Goal: Check status: Check status

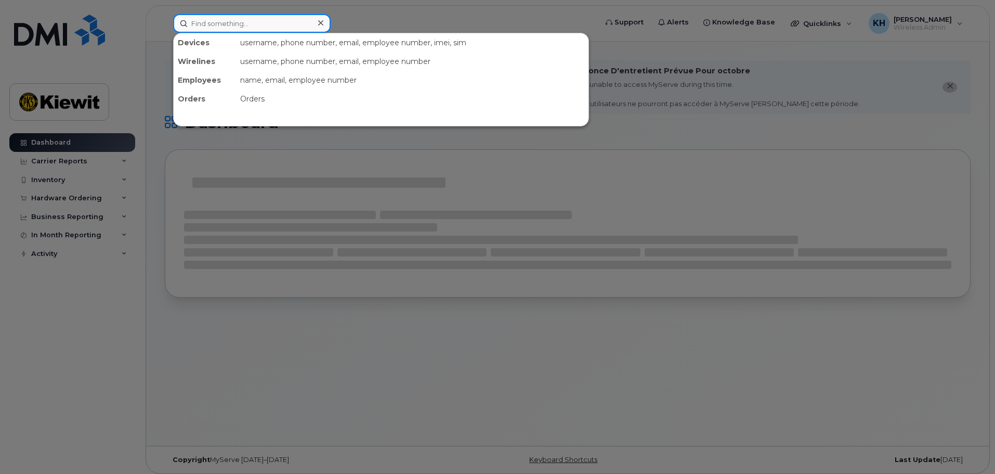
click at [249, 24] on input at bounding box center [252, 23] width 158 height 19
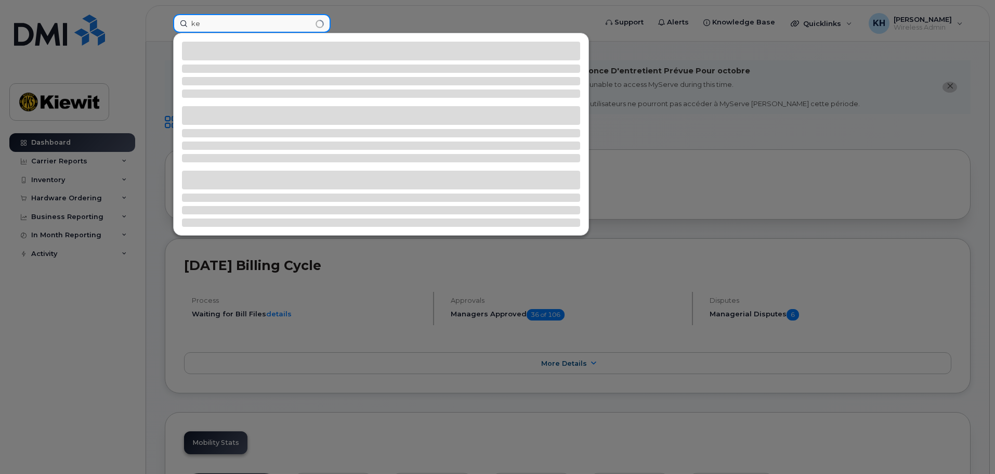
type input "k"
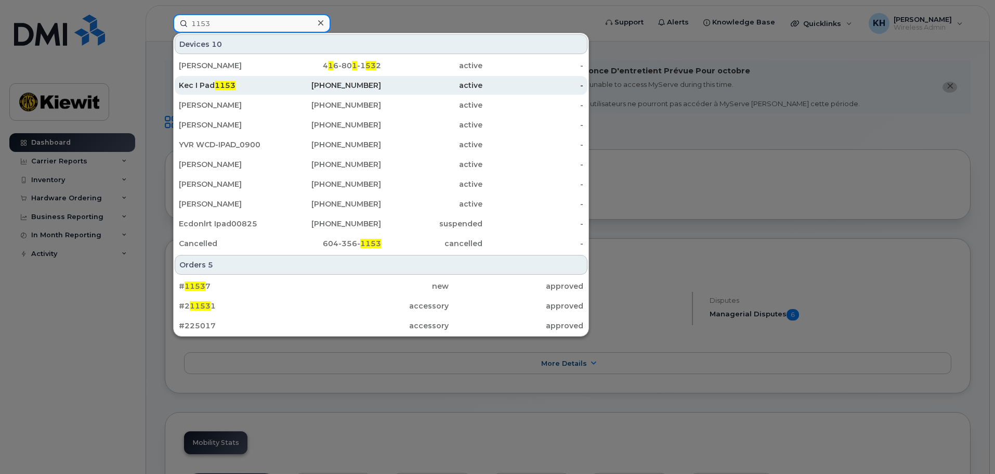
type input "1153"
click at [224, 88] on span "1153" at bounding box center [225, 85] width 21 height 9
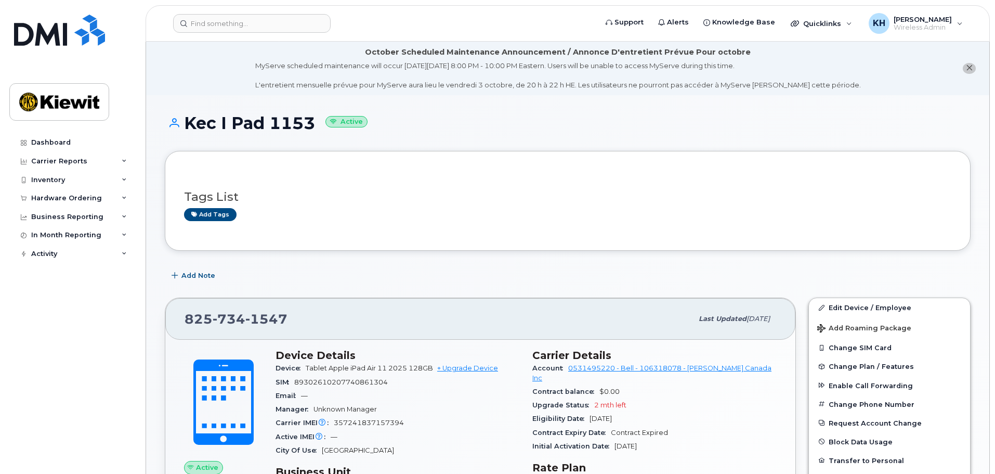
scroll to position [104, 0]
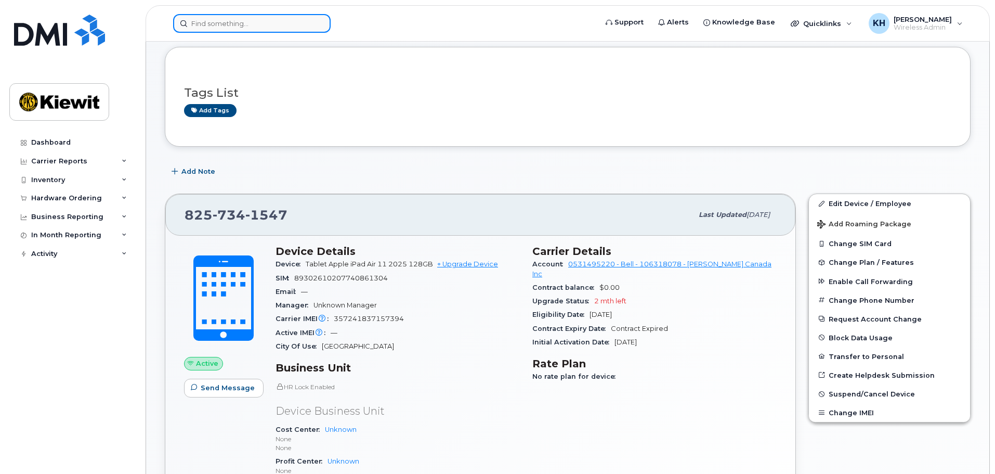
click at [267, 19] on input at bounding box center [252, 23] width 158 height 19
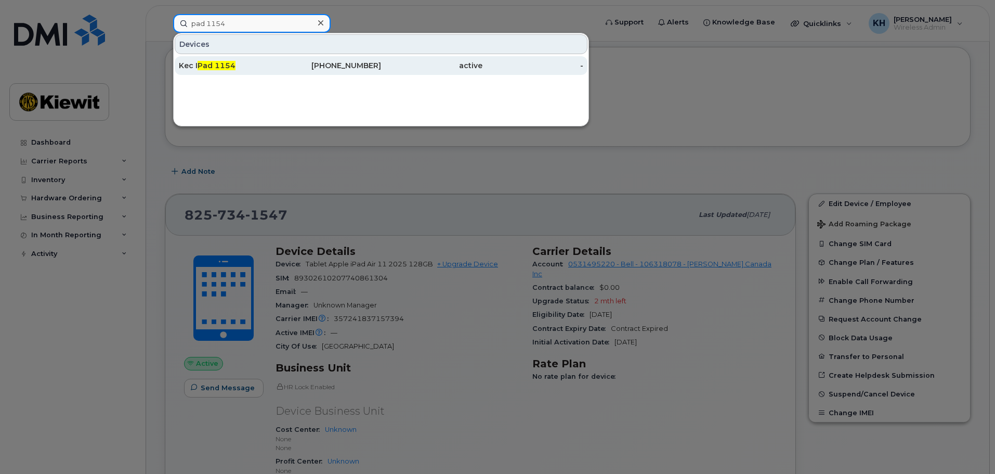
type input "pad 1154"
click at [252, 61] on div "Kec I Pad 1154" at bounding box center [229, 65] width 101 height 10
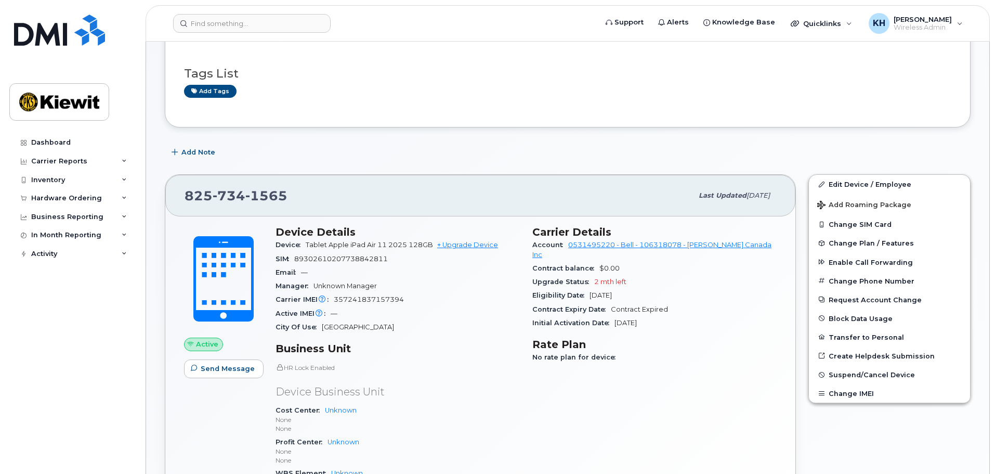
scroll to position [156, 0]
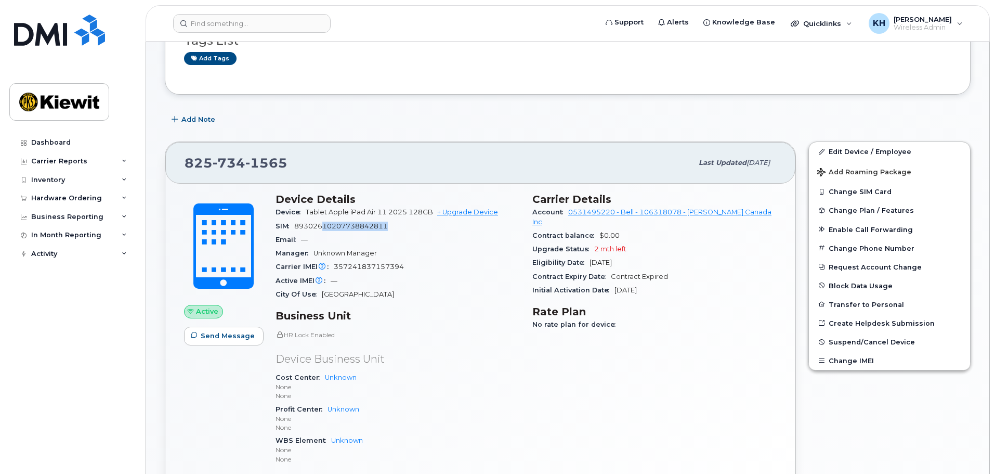
drag, startPoint x: 322, startPoint y: 226, endPoint x: 390, endPoint y: 226, distance: 67.6
click at [390, 226] on div "SIM 89302610207738842811" at bounding box center [398, 226] width 244 height 14
click at [376, 265] on span "357241837157394" at bounding box center [369, 267] width 70 height 8
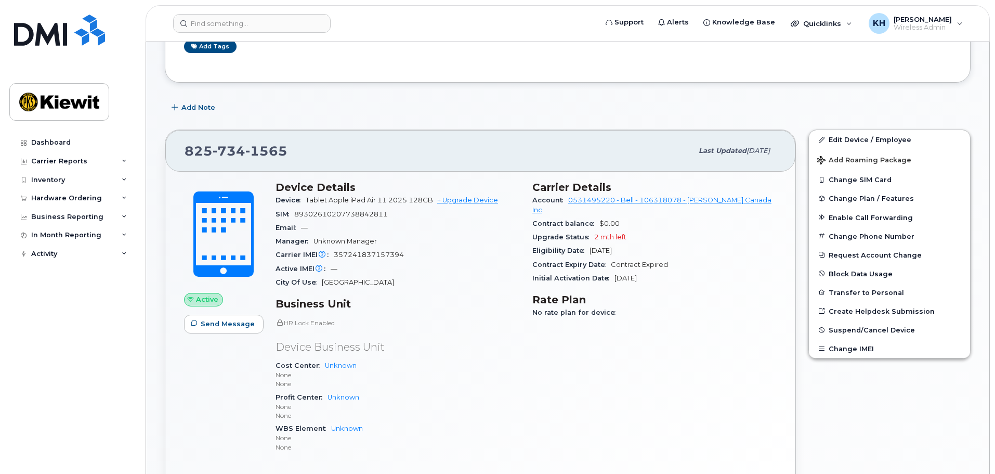
scroll to position [51, 0]
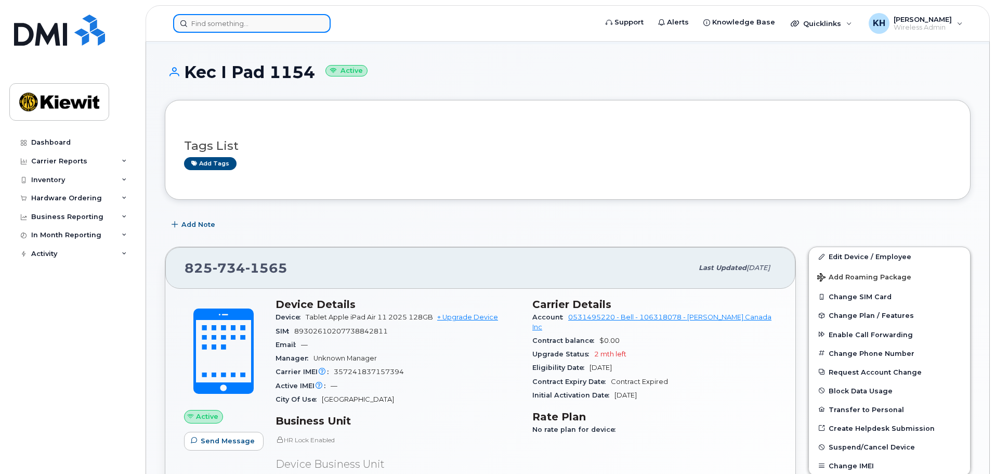
click at [260, 25] on input at bounding box center [252, 23] width 158 height 19
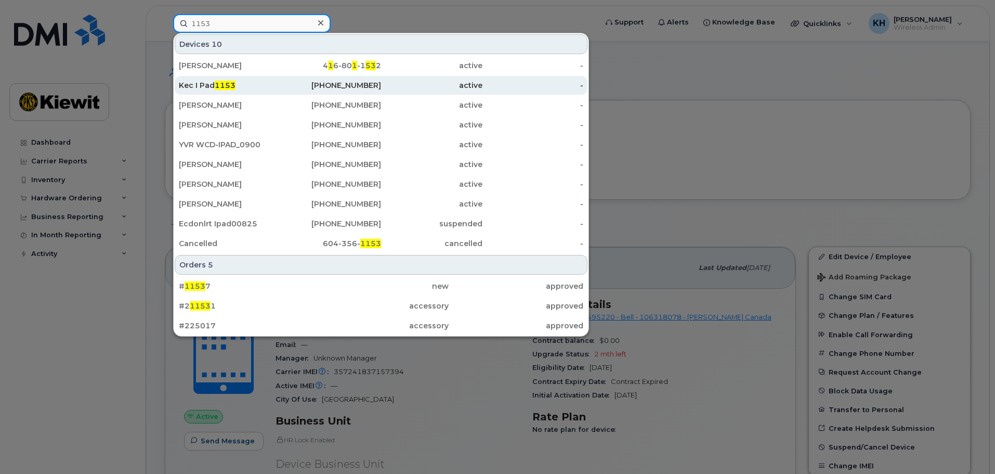
type input "1153"
click at [230, 84] on span "1153" at bounding box center [225, 85] width 21 height 9
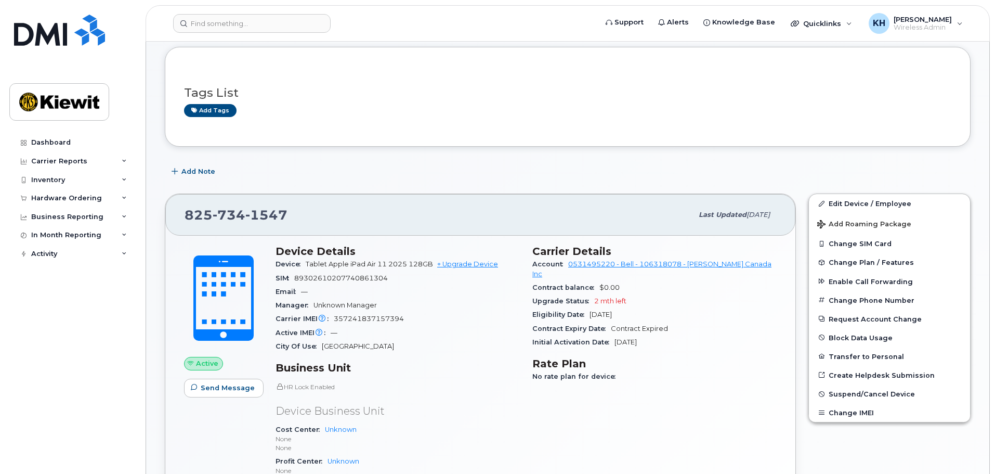
scroll to position [52, 0]
